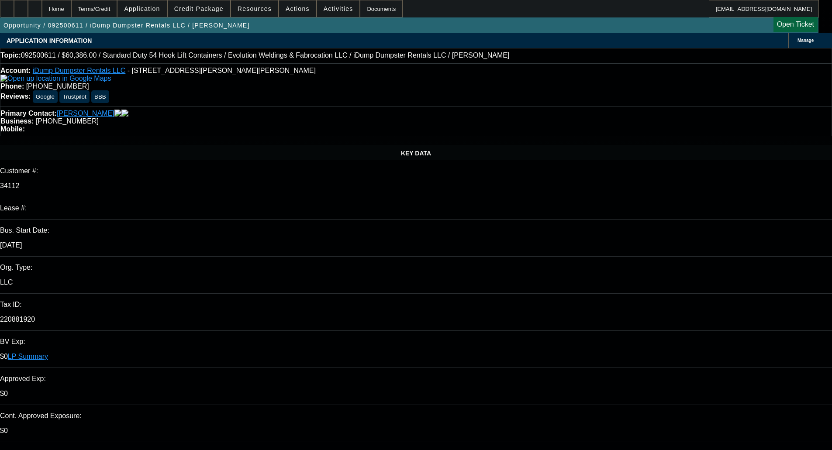
select select "0"
select select "6"
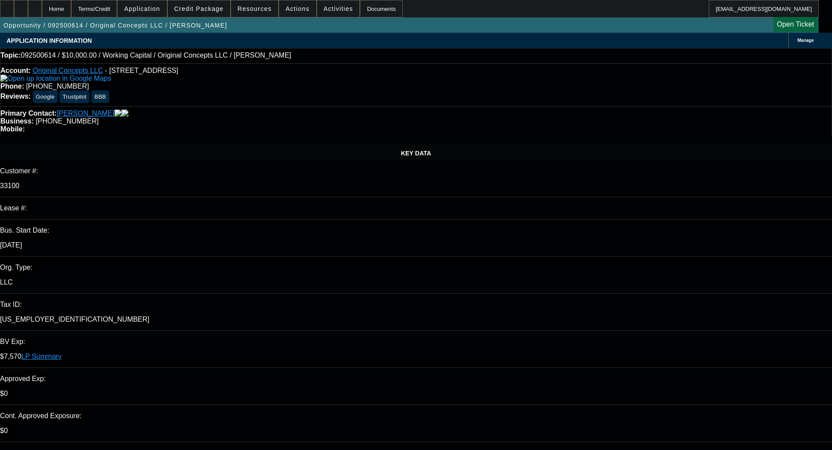
select select "0"
select select "2"
select select "0"
select select "6"
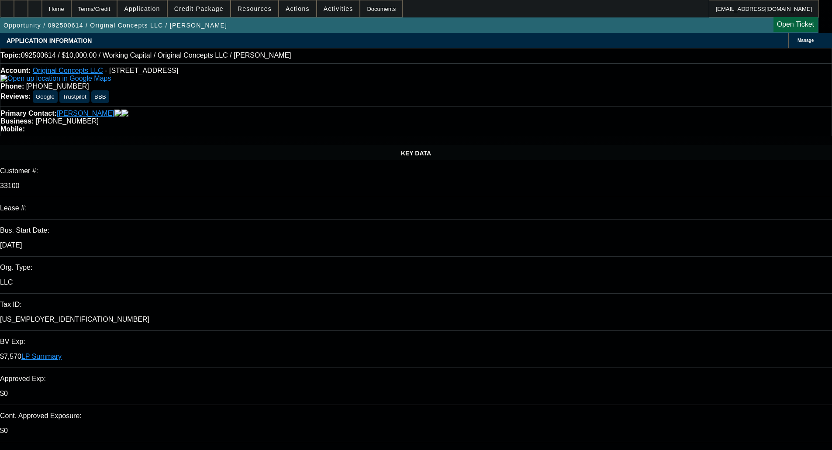
type textarea "WC - OKAY TO SELL"
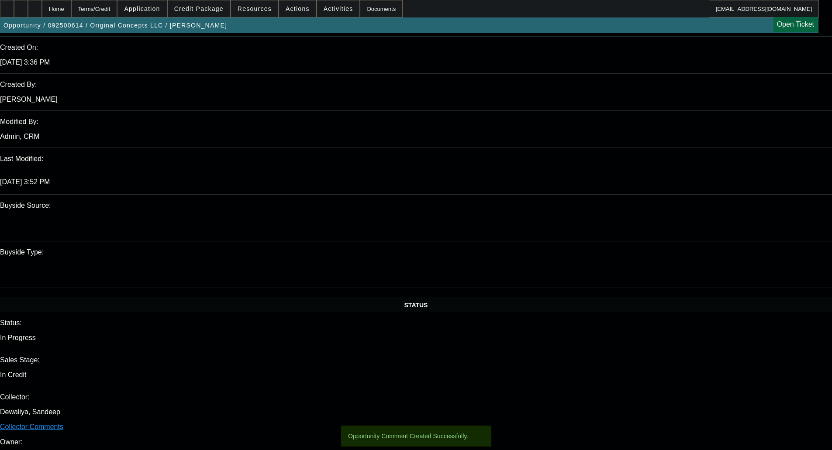
scroll to position [655, 0]
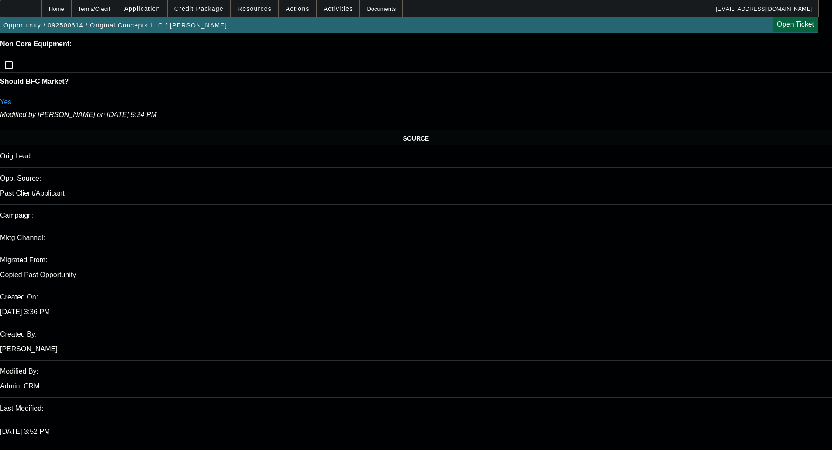
scroll to position [349, 0]
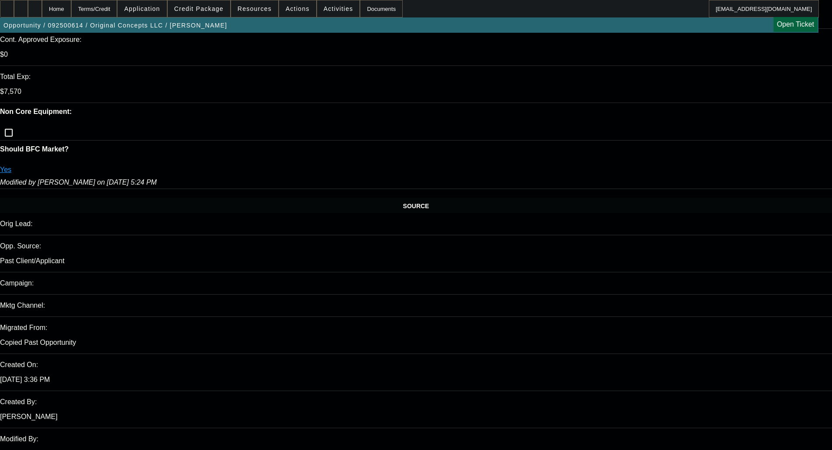
scroll to position [699, 0]
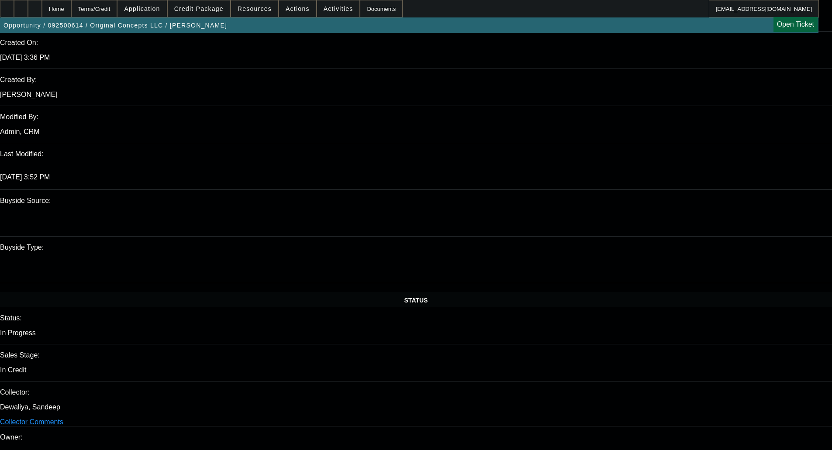
type textarea "HAVE A CURRENT WC LOAN NO INFO ABOUT THE BALANCE"
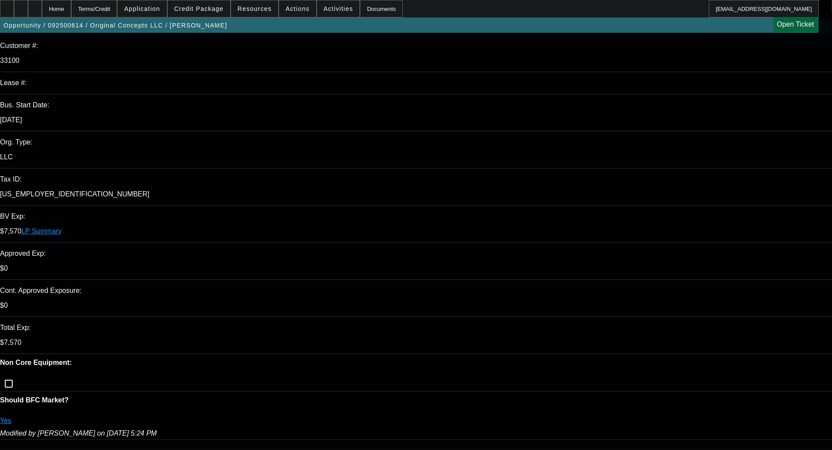
scroll to position [0, 0]
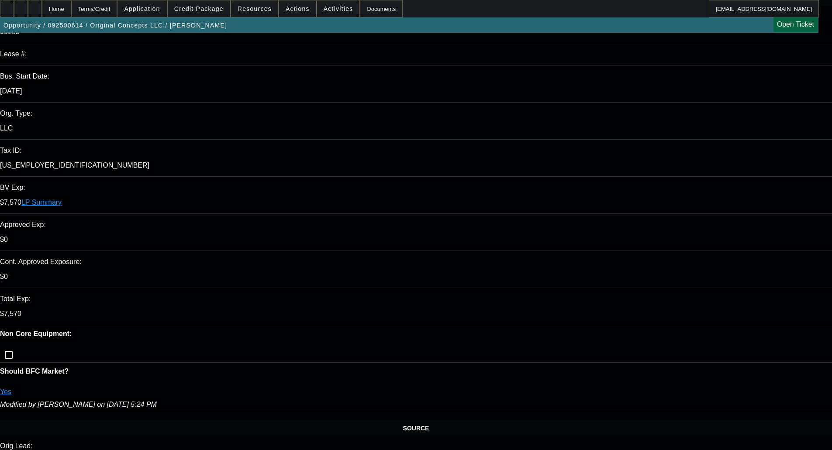
scroll to position [175, 0]
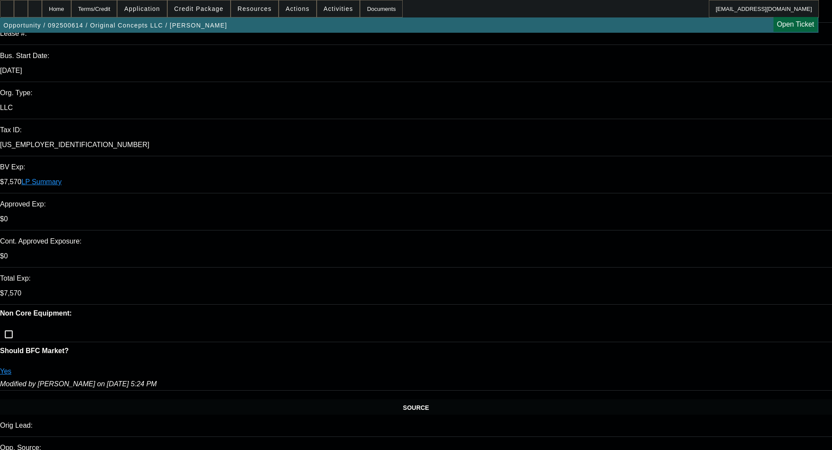
type textarea "RECENT BK"
click at [613, 30] on div "Opportunity / 092500614 / Original Concepts LLC / Helgeson, Kevin Open Ticket" at bounding box center [409, 24] width 819 height 15
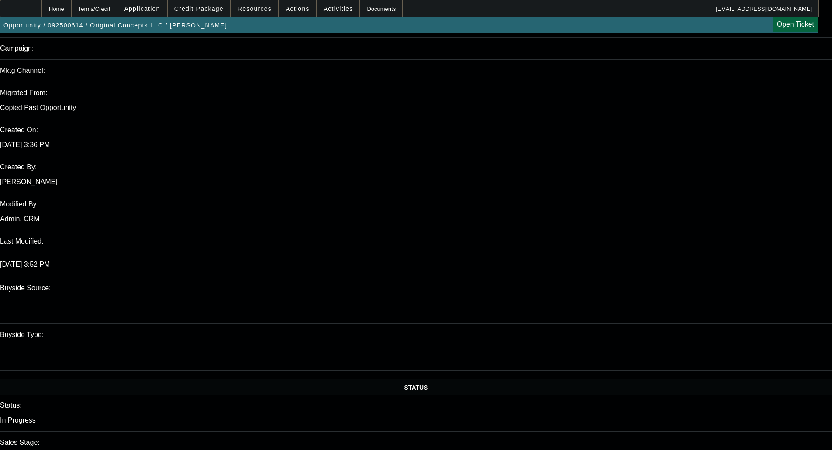
scroll to position [655, 0]
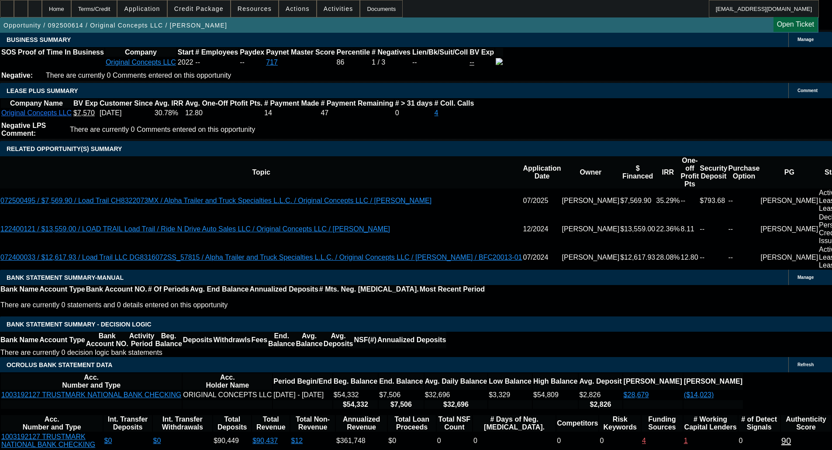
scroll to position [1395, 0]
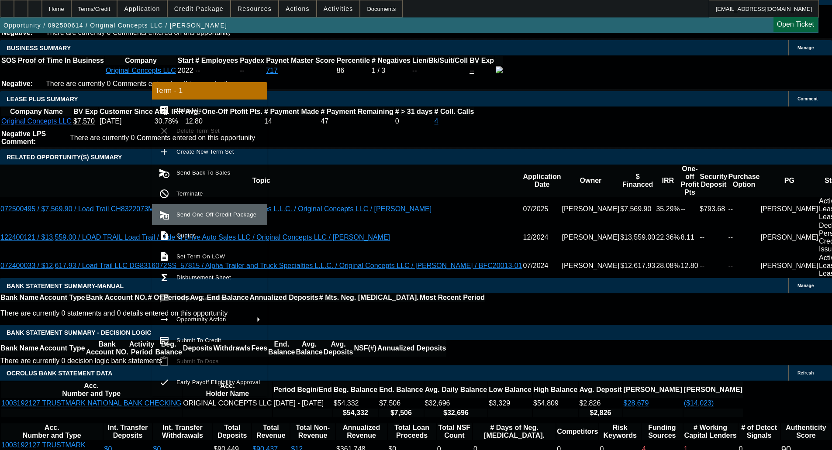
click at [206, 218] on span "Send One-Off Credit Package" at bounding box center [216, 214] width 80 height 7
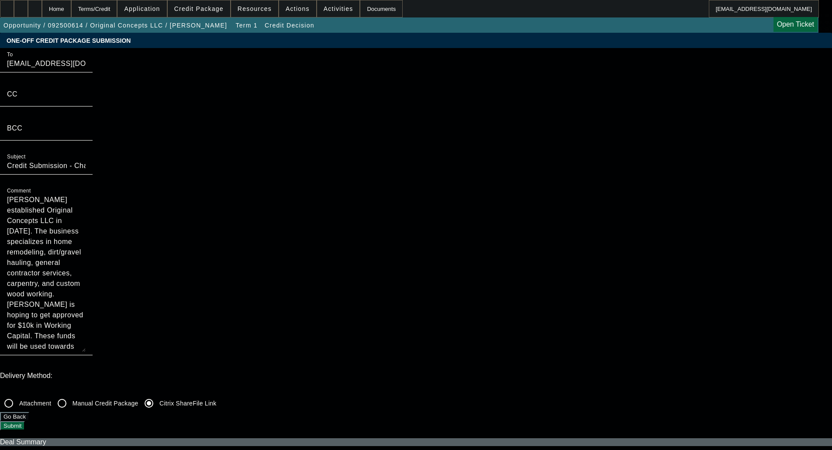
click at [86, 195] on textarea "[PERSON_NAME] established Original Concepts LLC in [DATE]. The business special…" at bounding box center [46, 273] width 79 height 157
type textarea "Referral Partner Submission - Kevin Helgeson established Original Concepts LLC …"
click at [86, 171] on input "Credit Submission - Channel Partners Capital LLC (WC) - Original Concepts LLC" at bounding box center [46, 166] width 79 height 10
type input "Referral Partner Credit Submission - Channel Partners Capital LLC (WC) - Origin…"
click at [25, 422] on button "Submit" at bounding box center [12, 426] width 25 height 9
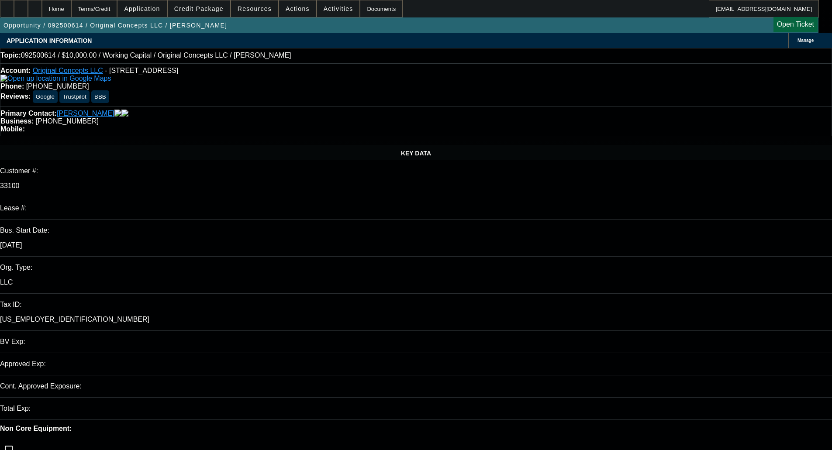
select select "0"
select select "2"
select select "6"
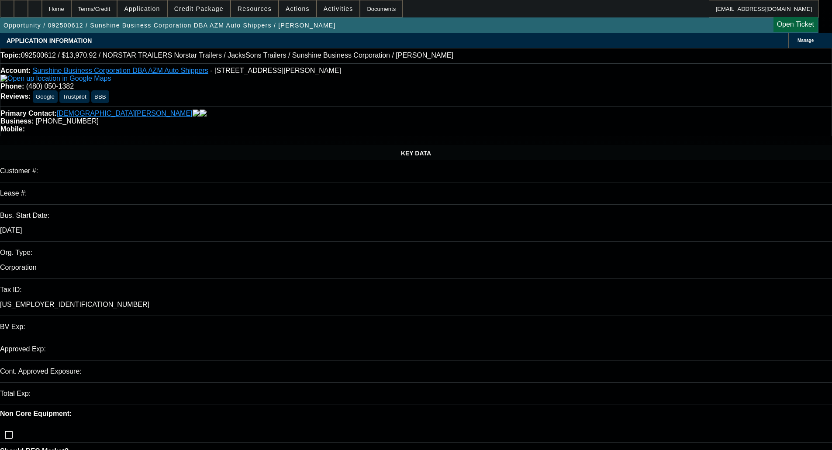
select select "0"
select select "1"
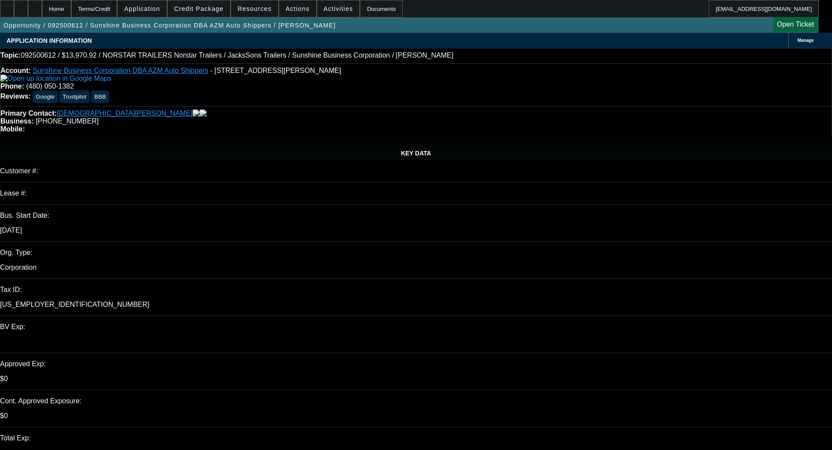
select select "6"
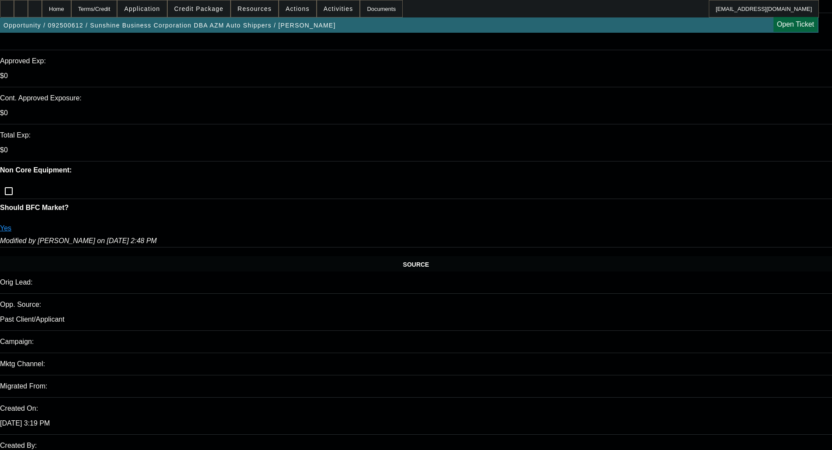
scroll to position [306, 0]
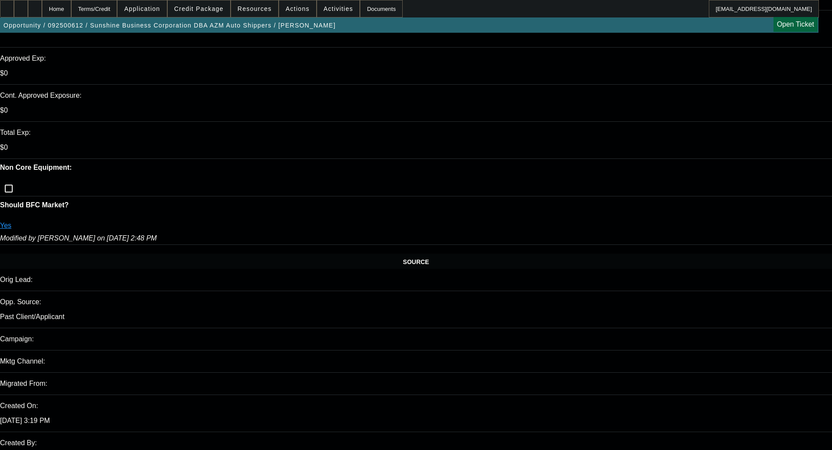
click at [202, 3] on span at bounding box center [199, 8] width 62 height 21
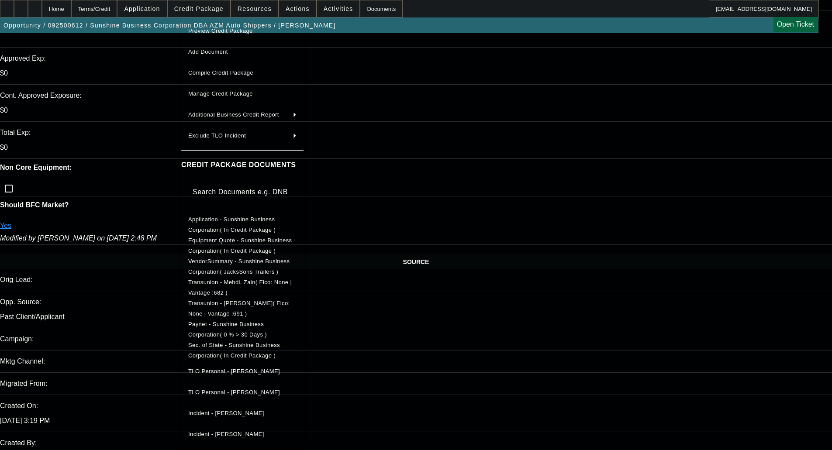
click at [226, 18] on div "Preview Credit Package Add Document Compile Credit Package Manage Credit Packag…" at bounding box center [242, 233] width 122 height 432
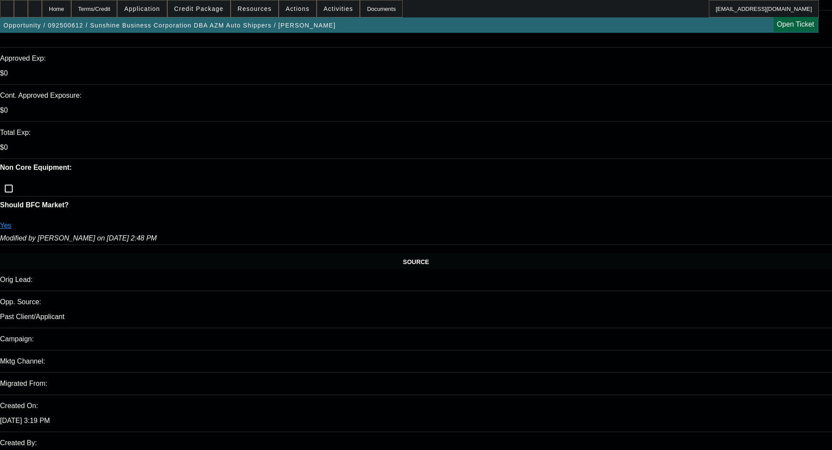
click at [210, 9] on span "Credit Package" at bounding box center [198, 8] width 49 height 7
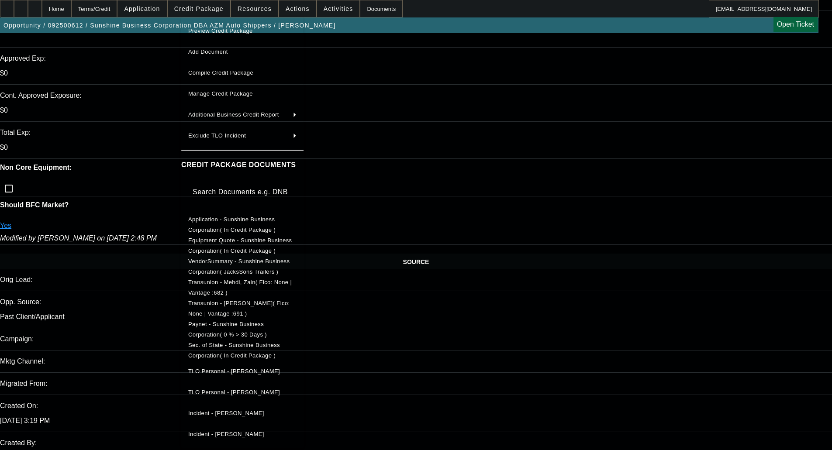
click at [214, 29] on span "Preview Credit Package" at bounding box center [220, 31] width 65 height 7
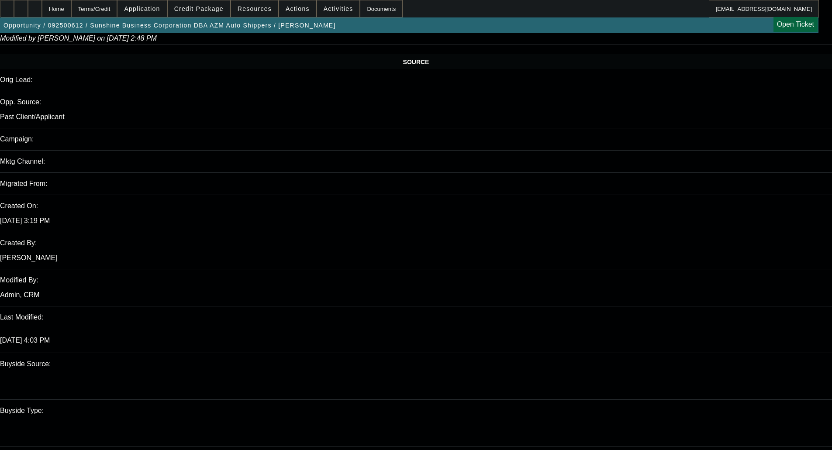
scroll to position [0, 0]
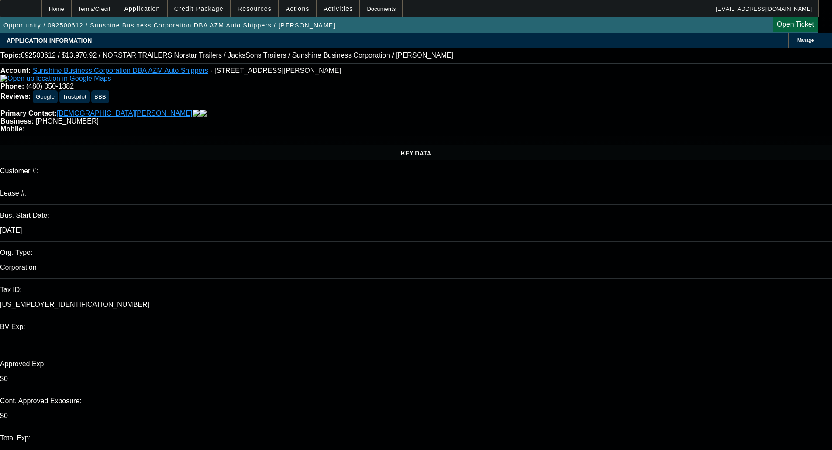
type textarea "n"
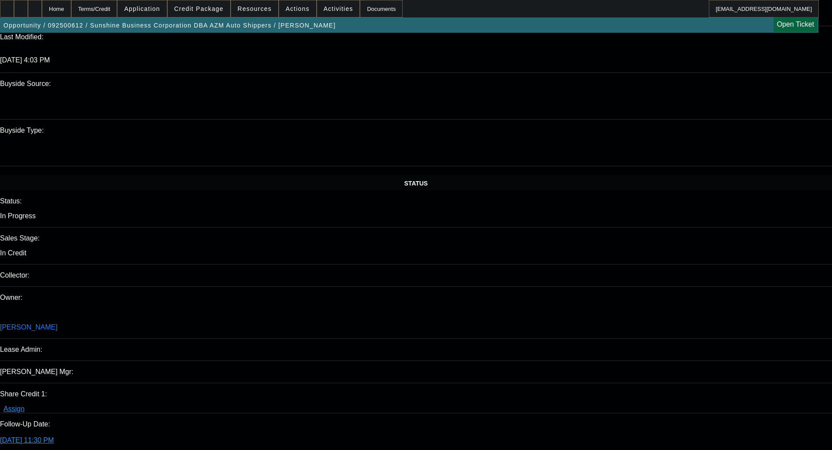
scroll to position [961, 0]
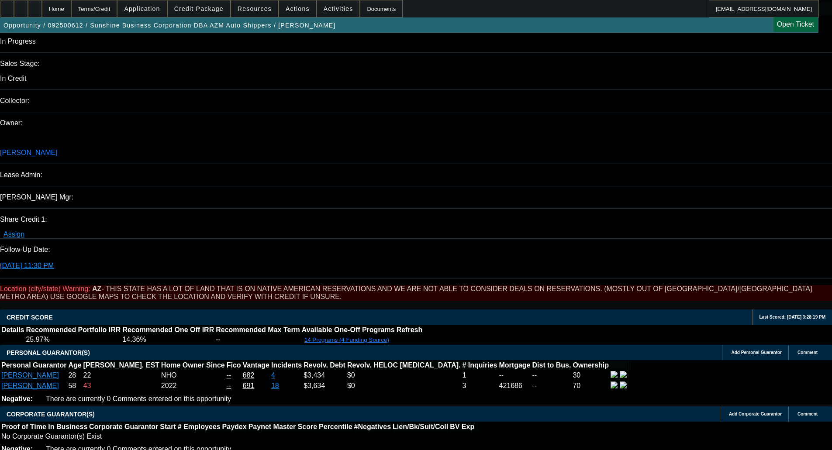
type textarea "PAYNET IS A CC; LIMITED PG CREDIT FOR OPERATOR; NO BANK STATEMENTS; AUTO TRANSP…"
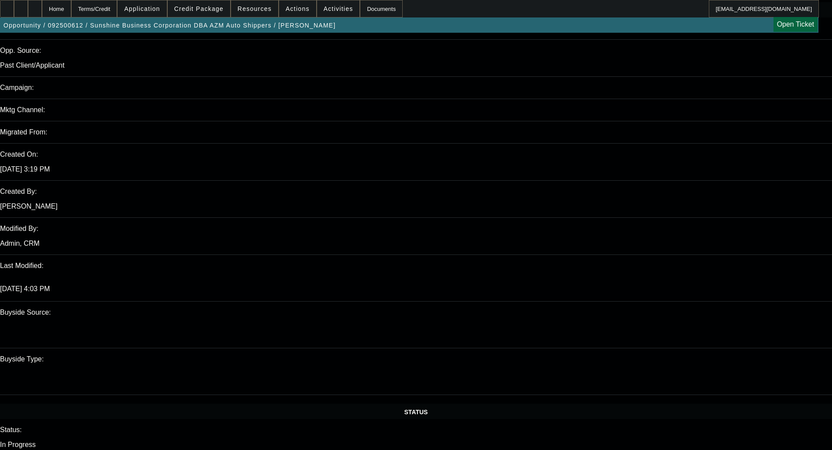
scroll to position [0, 0]
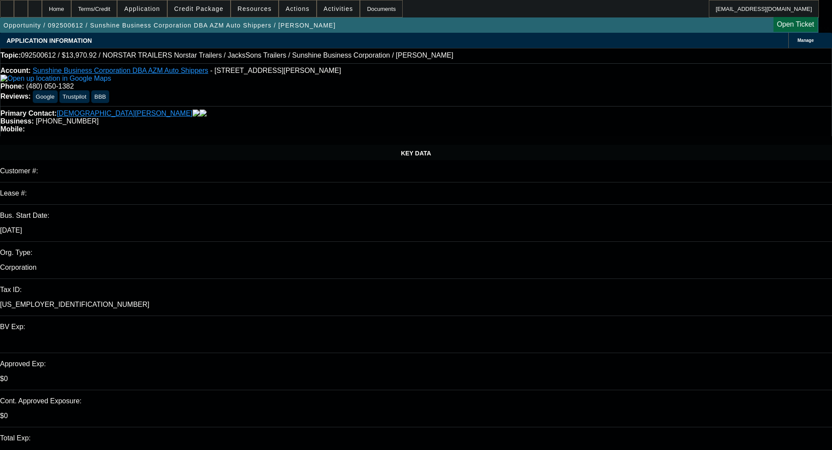
click at [319, 110] on div "Primary Contact: Mehdi, Mona Business: (480) 501-1191 Mobile:" at bounding box center [416, 121] width 832 height 30
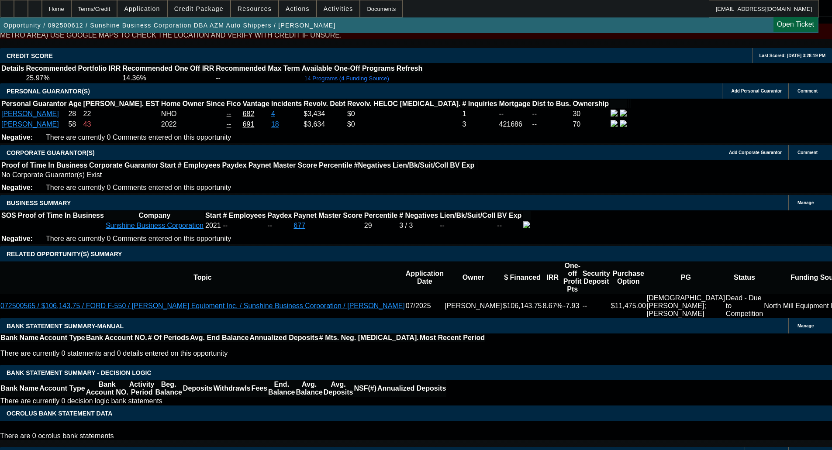
scroll to position [1223, 0]
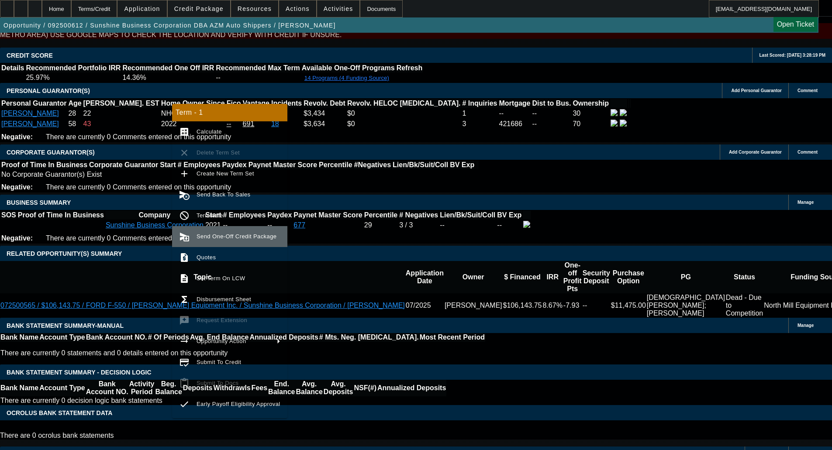
click at [239, 237] on span "Send One-Off Credit Package" at bounding box center [237, 236] width 80 height 7
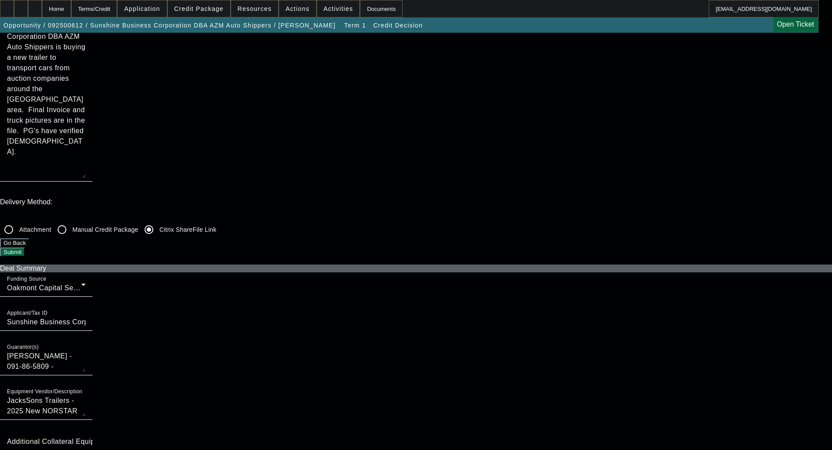
scroll to position [175, 0]
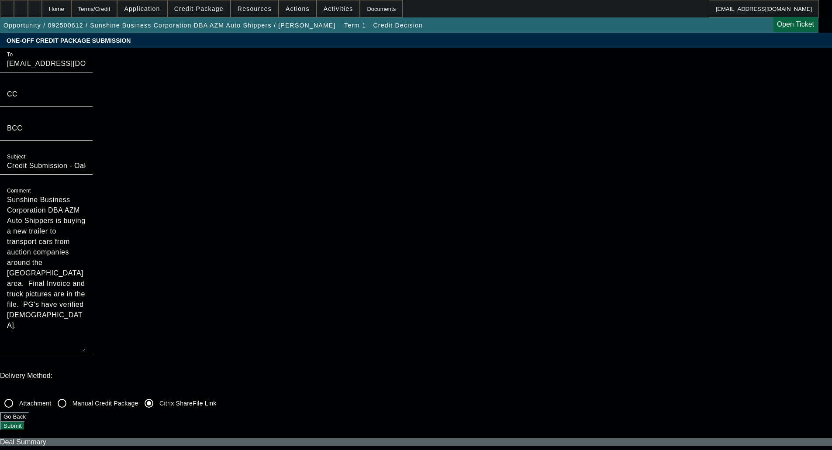
click at [25, 422] on button "Submit" at bounding box center [12, 426] width 25 height 9
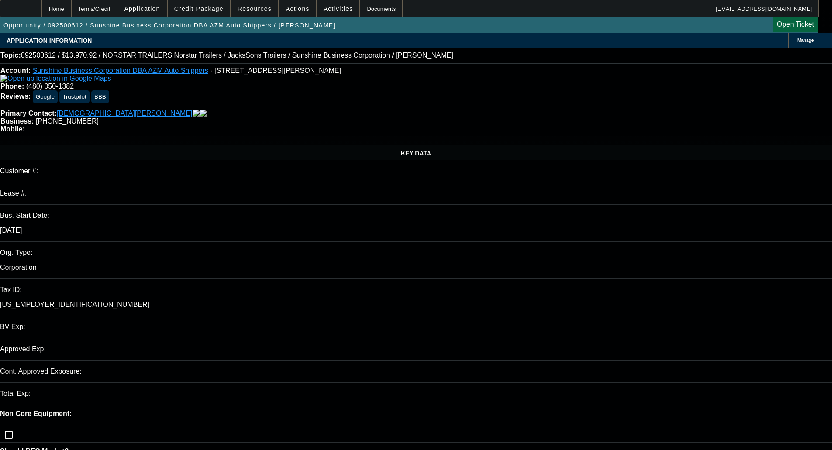
select select "0"
select select "6"
select select "1"
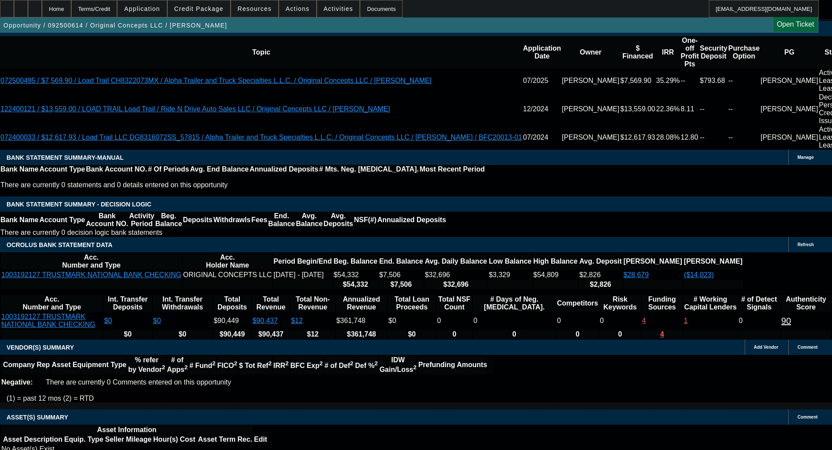
select select "0"
select select "2"
select select "0"
select select "6"
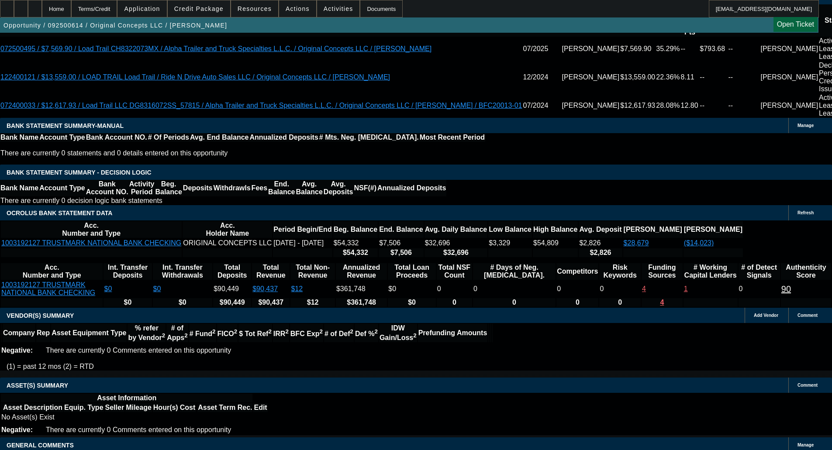
scroll to position [1506, 0]
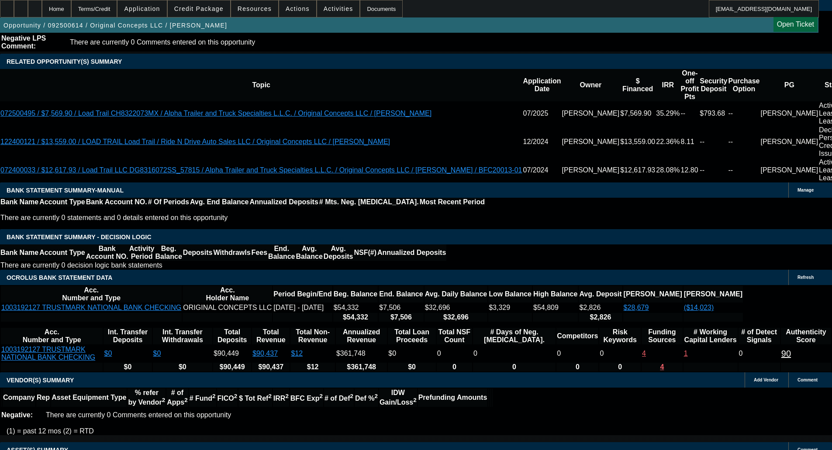
drag, startPoint x: 191, startPoint y: 338, endPoint x: 193, endPoint y: 342, distance: 4.6
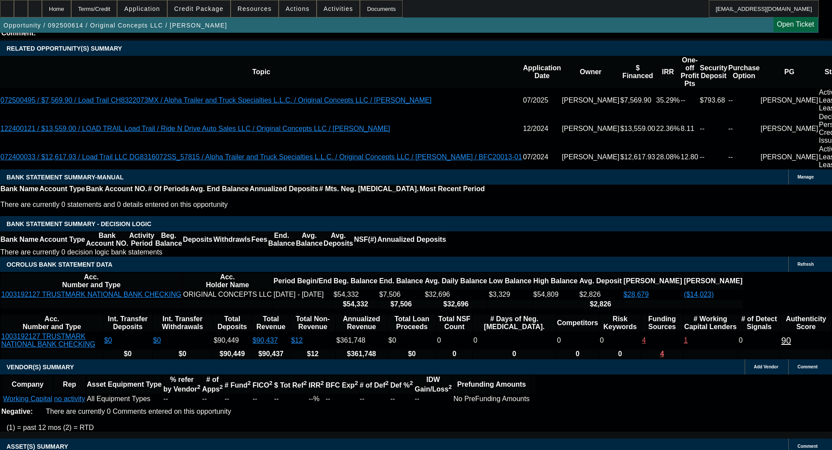
select select "4"
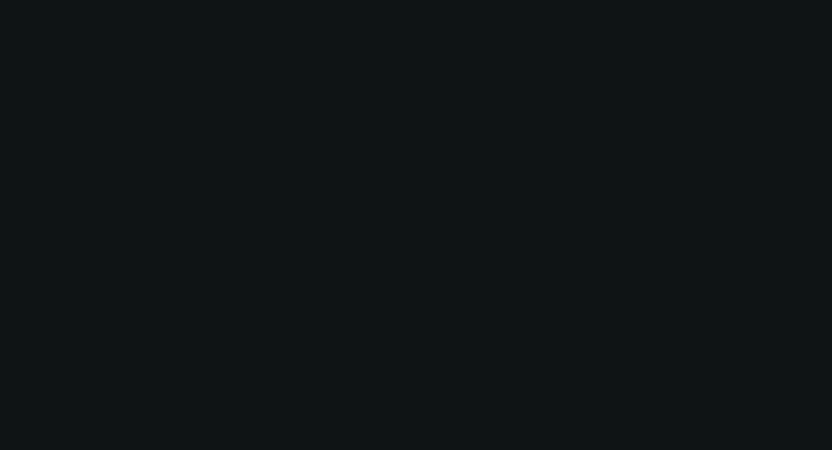
scroll to position [0, 0]
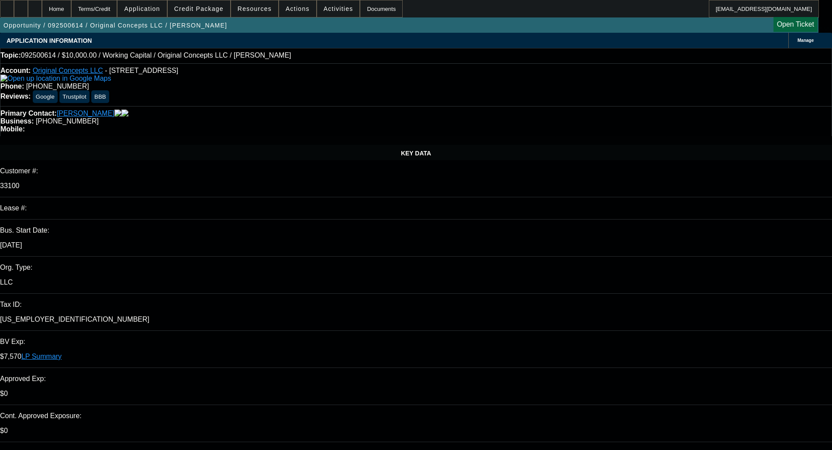
paste textarea "The application for Original Concepts LLC is not eligible for a Channel Partner…"
type textarea "DECLINED BY CPWC - "The application for Original Concepts LLC is not eligible f…"
type input "04:06"
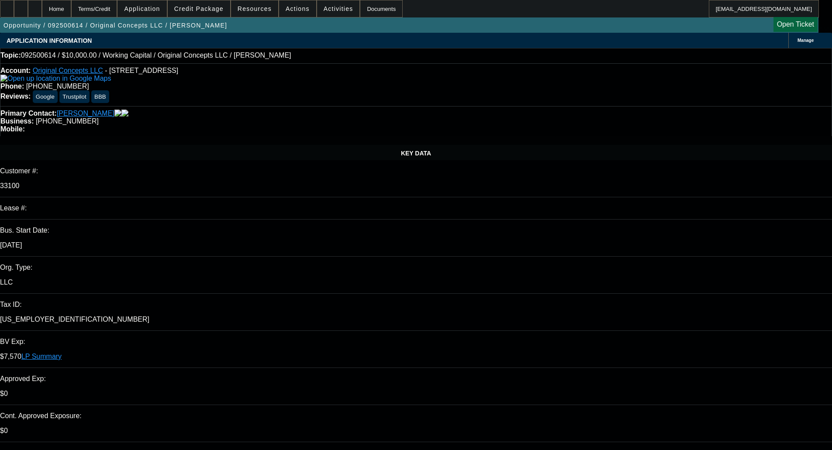
type input "04:19"
click at [684, 383] on button "27" at bounding box center [691, 374] width 17 height 17
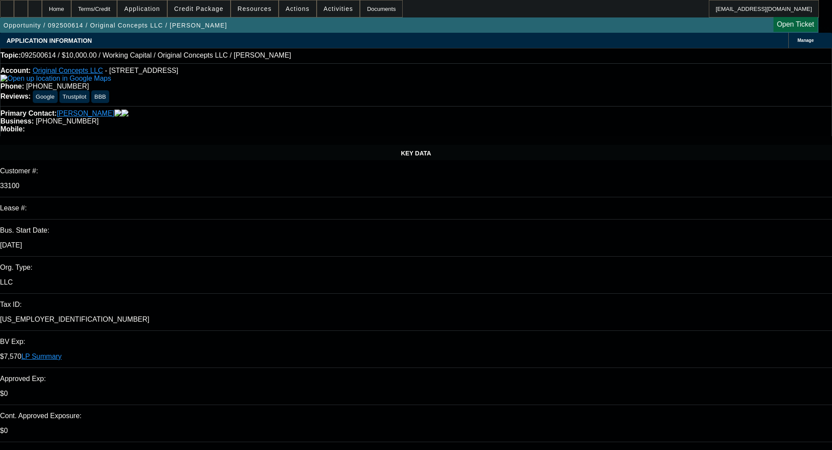
type input "[DATE]"
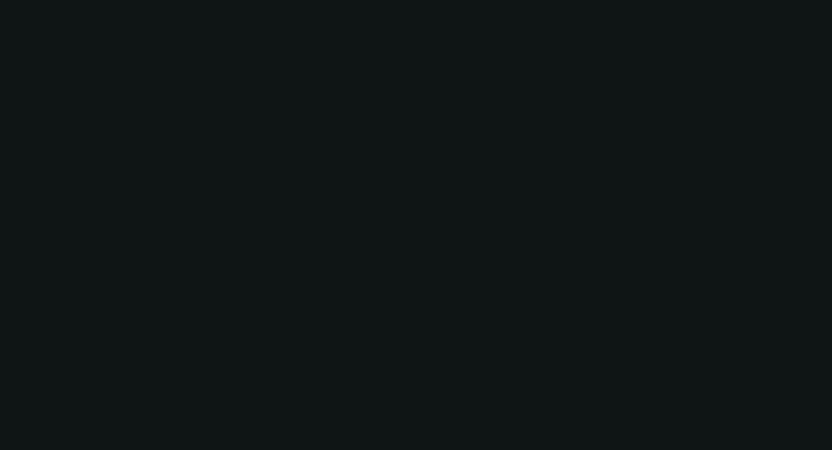
select select "0"
select select "2"
select select "0"
select select "6"
